Goal: Find specific page/section: Find specific page/section

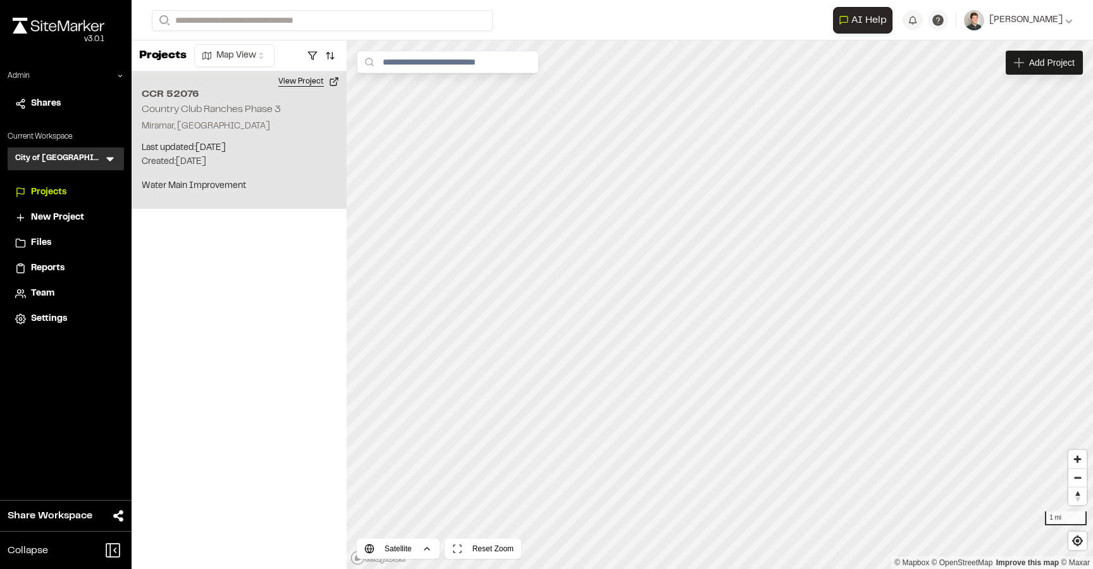
click at [316, 85] on button "View Project" at bounding box center [309, 81] width 76 height 20
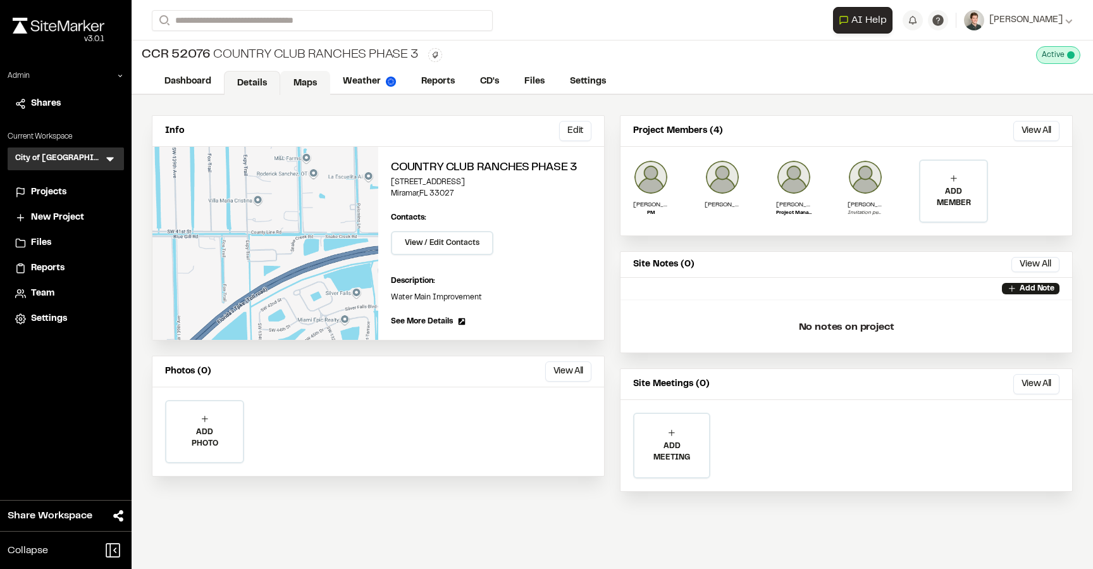
click at [315, 84] on link "Maps" at bounding box center [305, 83] width 50 height 24
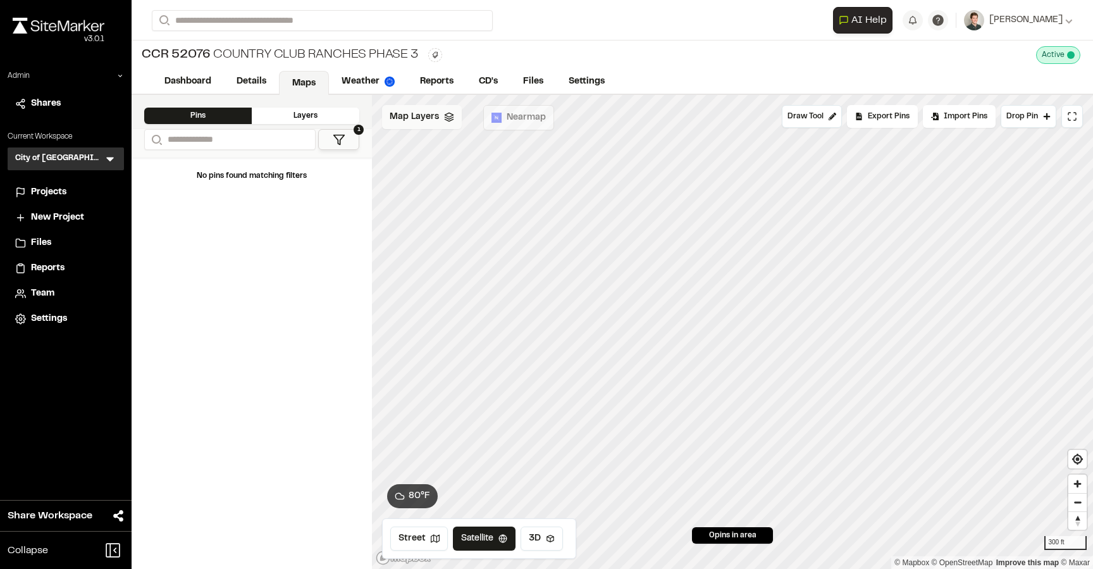
click at [425, 117] on span "Map Layers" at bounding box center [414, 117] width 49 height 14
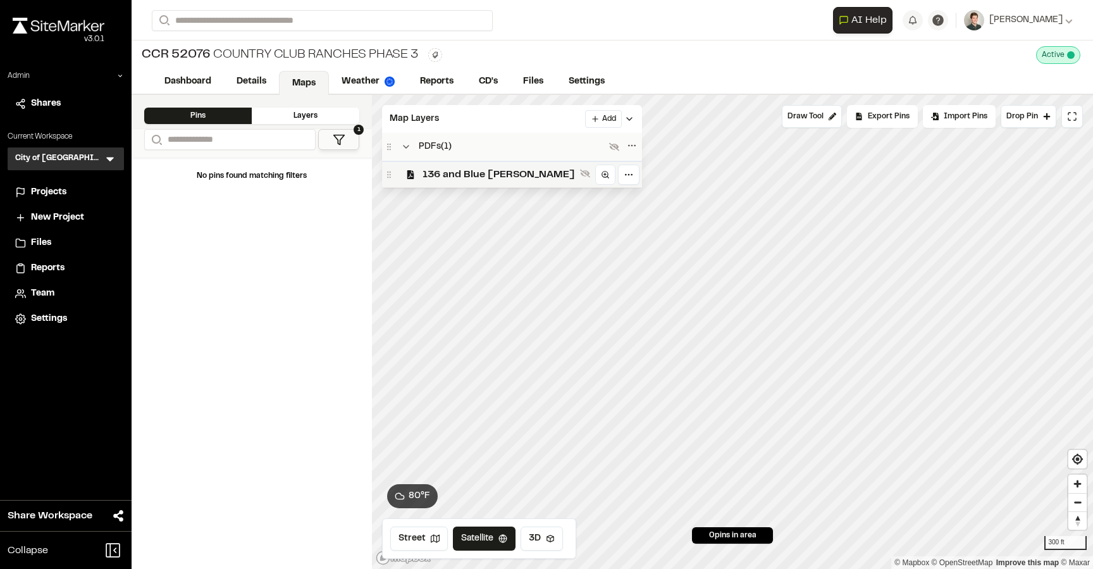
click at [457, 167] on span "136 and Blue Gill" at bounding box center [499, 174] width 152 height 15
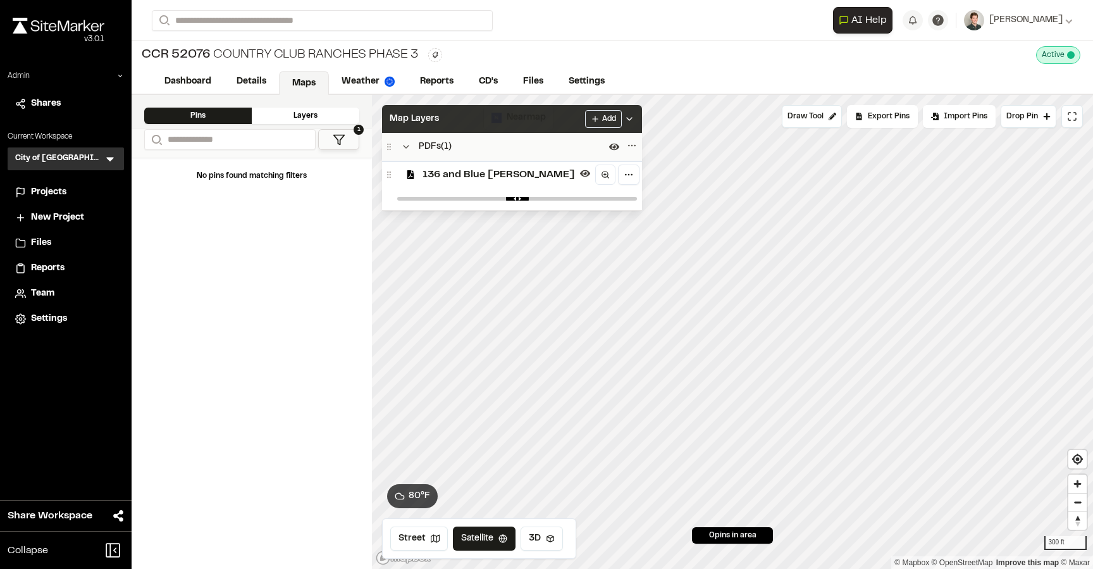
click at [462, 127] on div "Map Layers Add" at bounding box center [512, 119] width 260 height 28
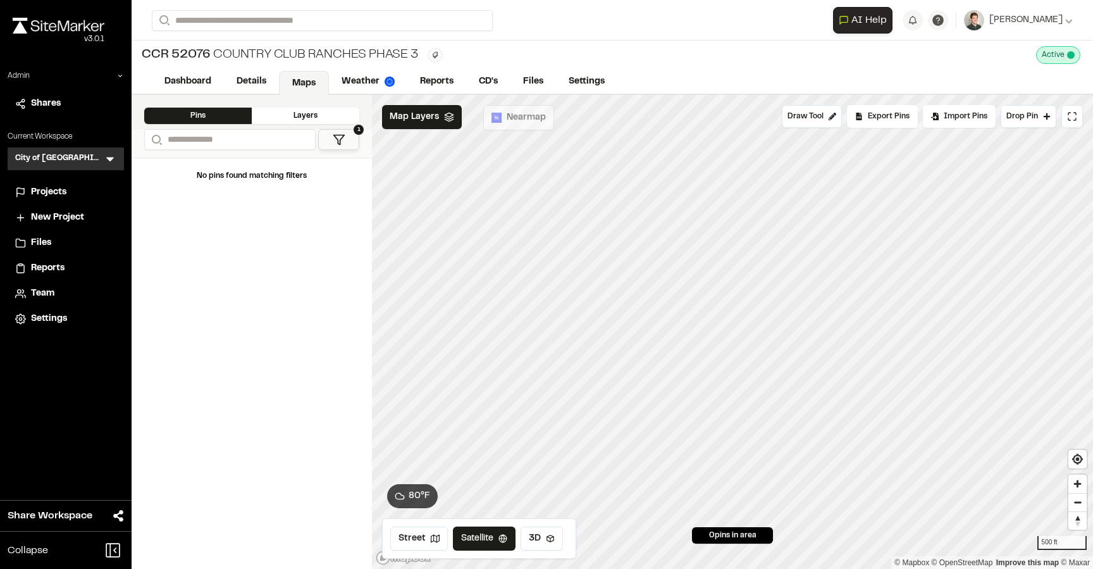
click at [529, 46] on div "CCR 52076 Country Club Ranches Phase 3 Type Enter or comma to add tag. Active D…" at bounding box center [613, 54] width 962 height 29
